Goal: Check status: Check status

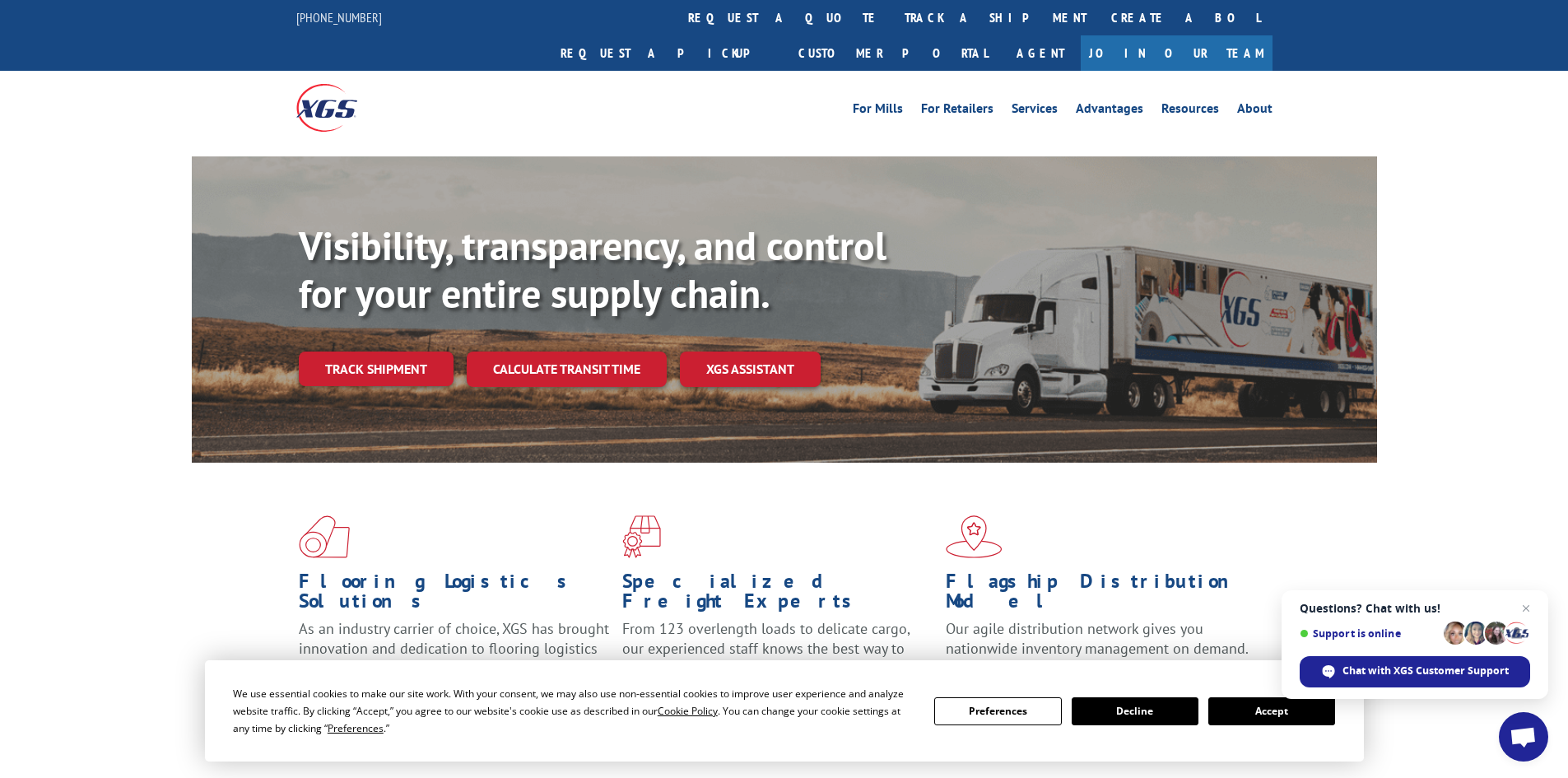
click at [1252, 706] on button "Accept" at bounding box center [1272, 711] width 127 height 28
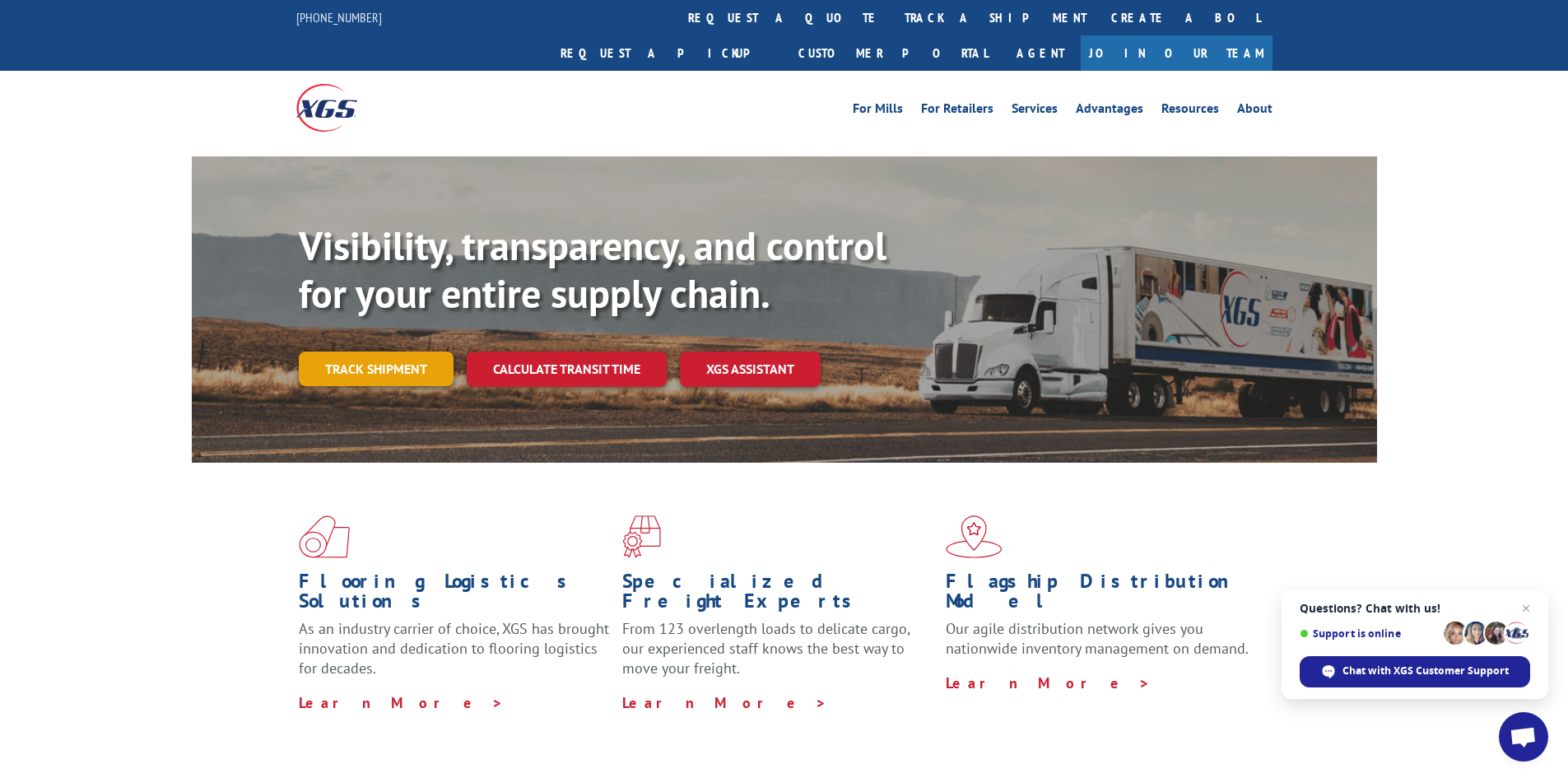
click at [372, 351] on link "Track shipment" at bounding box center [376, 368] width 155 height 34
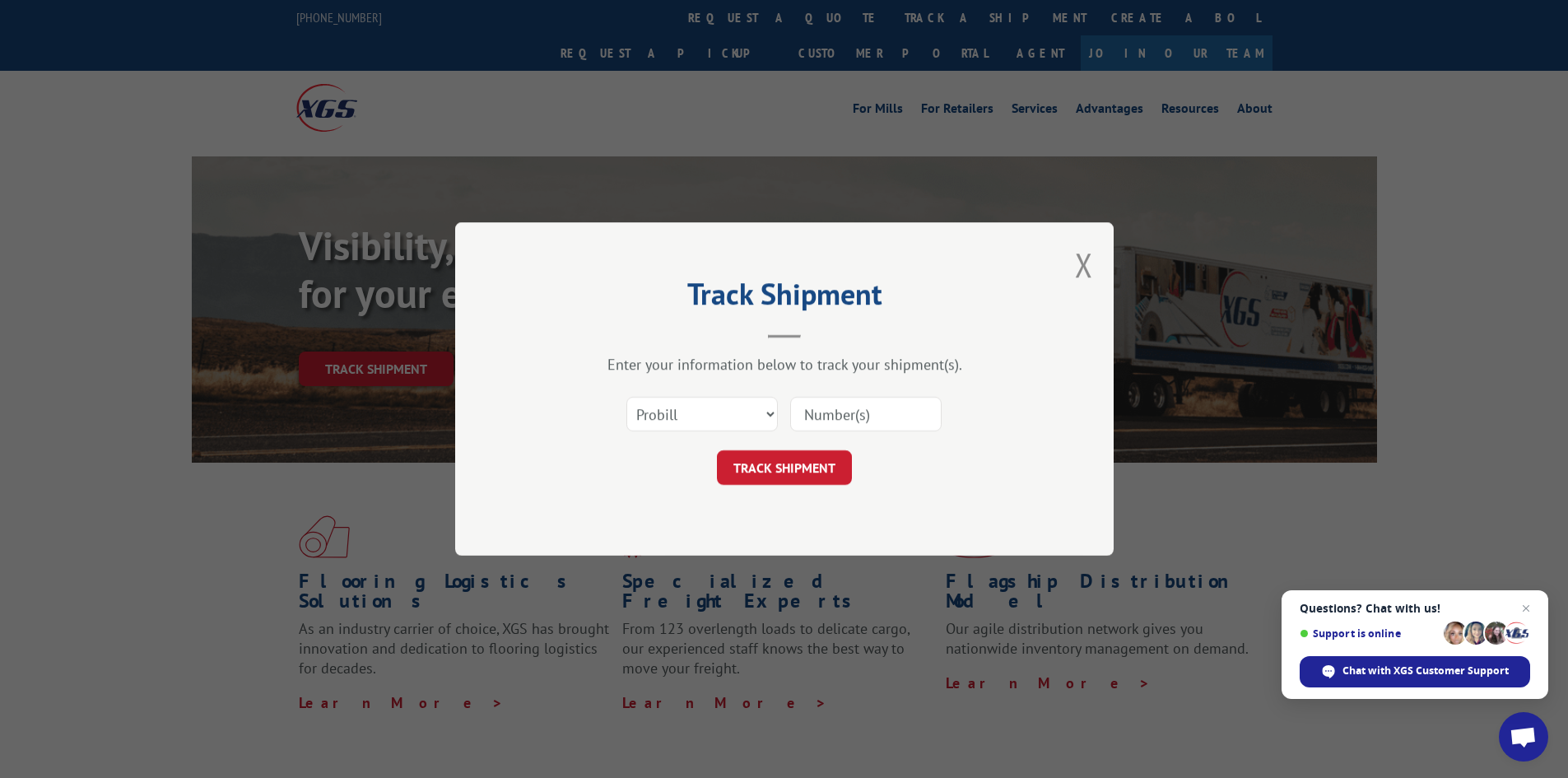
click at [824, 420] on input at bounding box center [865, 414] width 152 height 34
type input "17604934"
click button "TRACK SHIPMENT" at bounding box center [785, 467] width 135 height 34
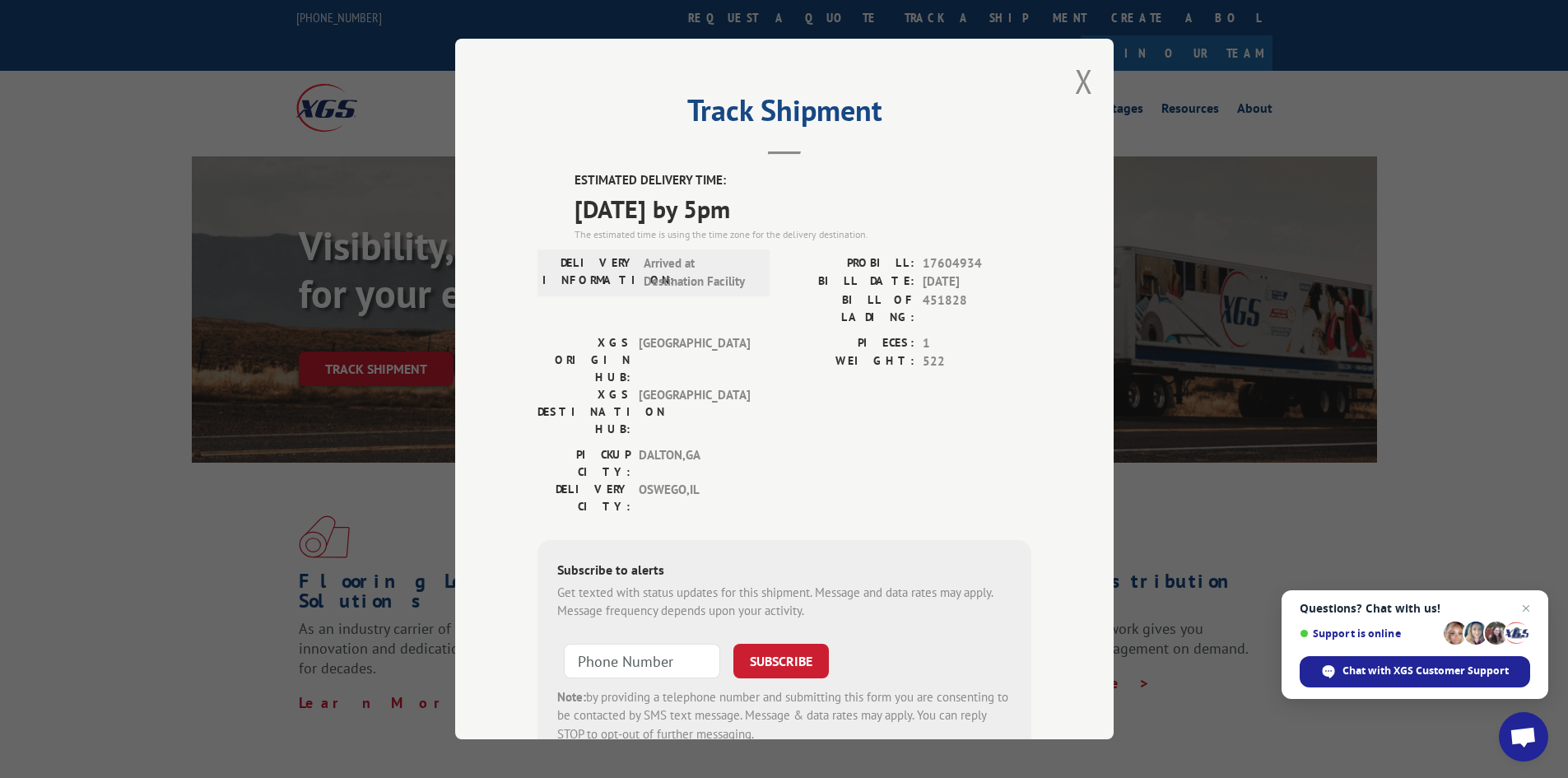
click at [700, 284] on span "Arrived at Destination Facility" at bounding box center [699, 272] width 111 height 37
click at [1526, 605] on span "Close chat" at bounding box center [1526, 608] width 20 height 20
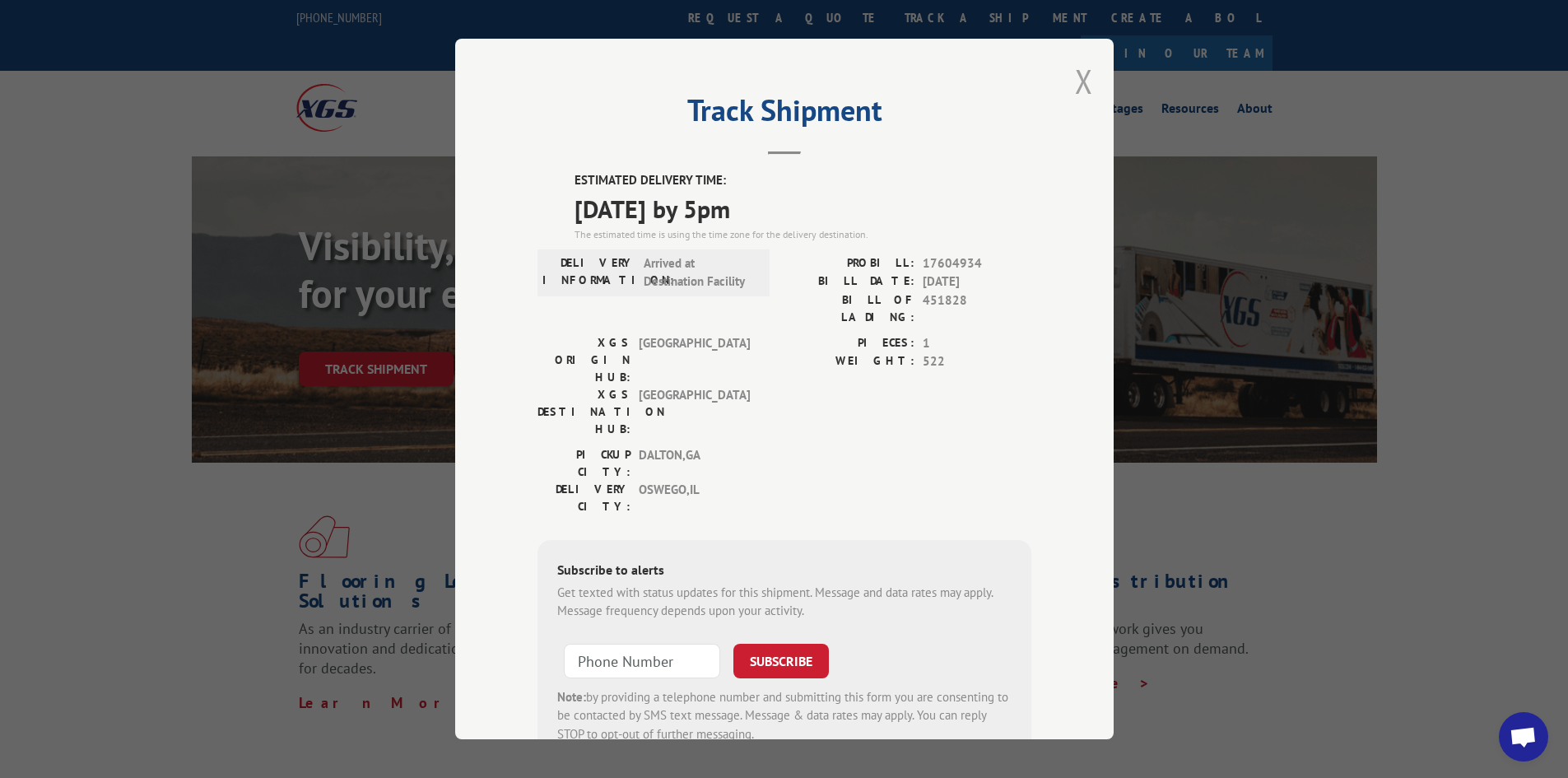
click at [1075, 78] on button "Close modal" at bounding box center [1084, 81] width 18 height 44
